Goal: Find specific page/section: Find specific page/section

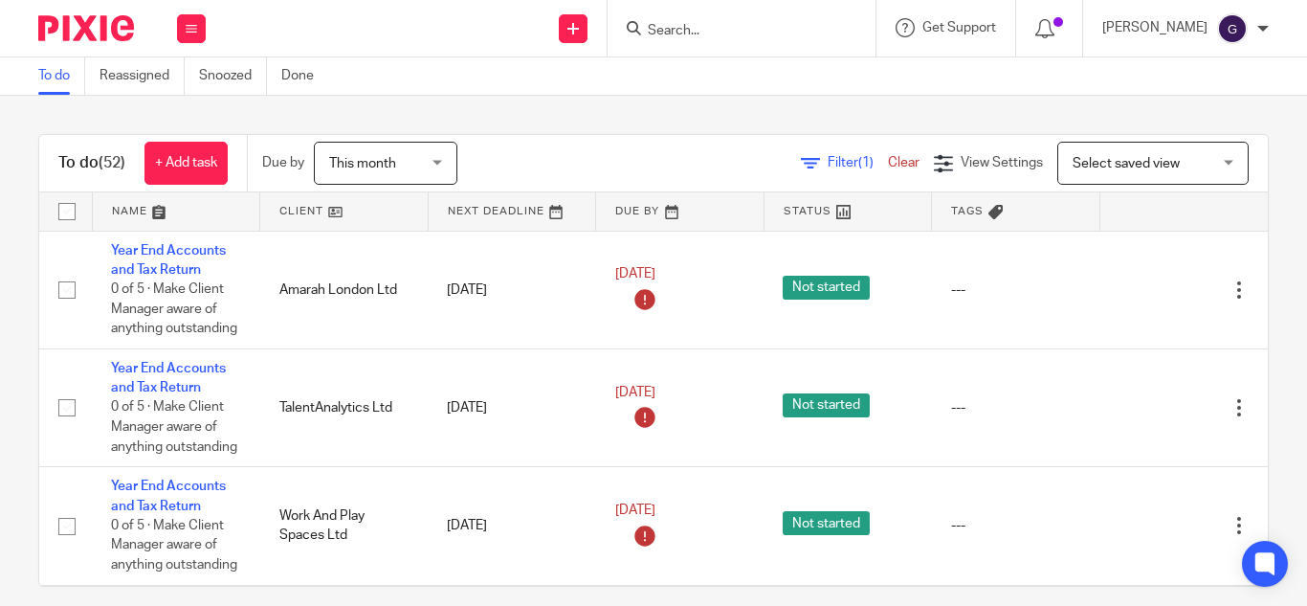
scroll to position [5663, 0]
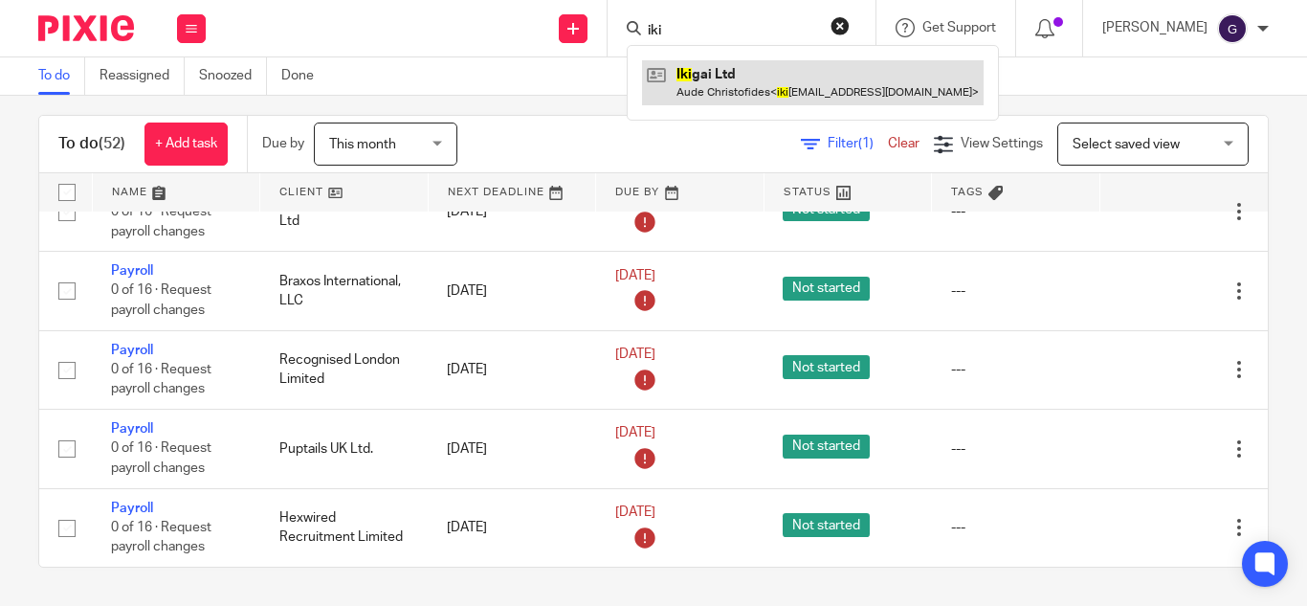
type input "iki"
click at [744, 87] on link at bounding box center [813, 82] width 342 height 44
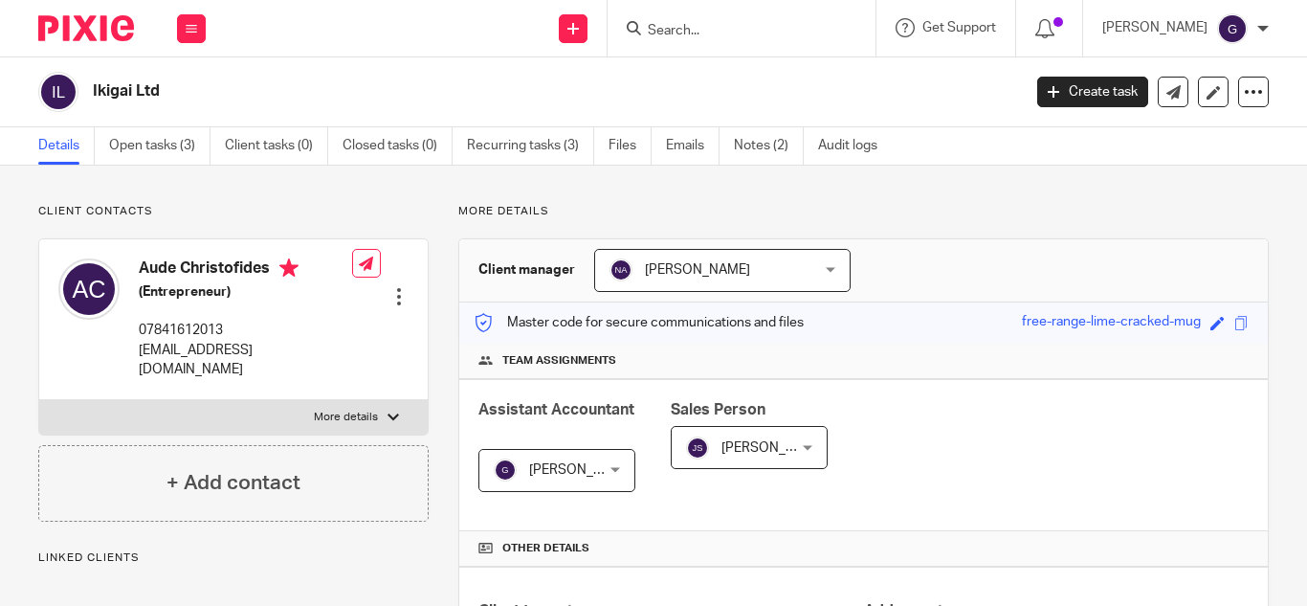
scroll to position [632, 0]
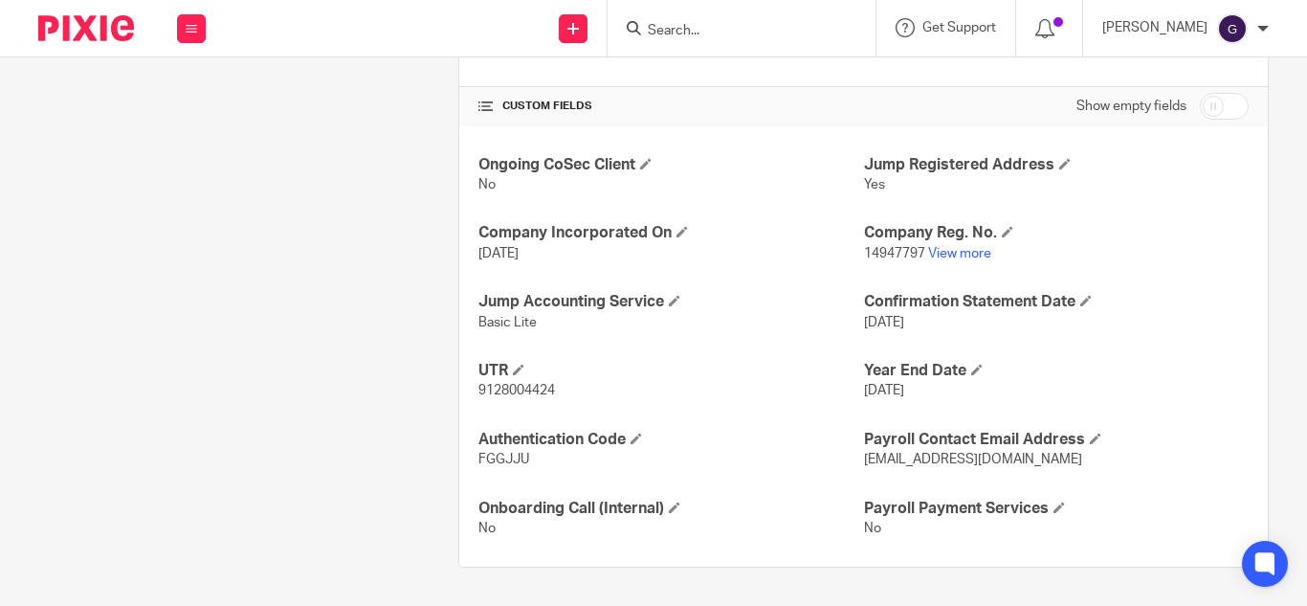
click at [957, 244] on p "14947797 View more" at bounding box center [1056, 253] width 385 height 19
click at [953, 253] on link "View more" at bounding box center [959, 253] width 63 height 13
